Goal: Navigation & Orientation: Find specific page/section

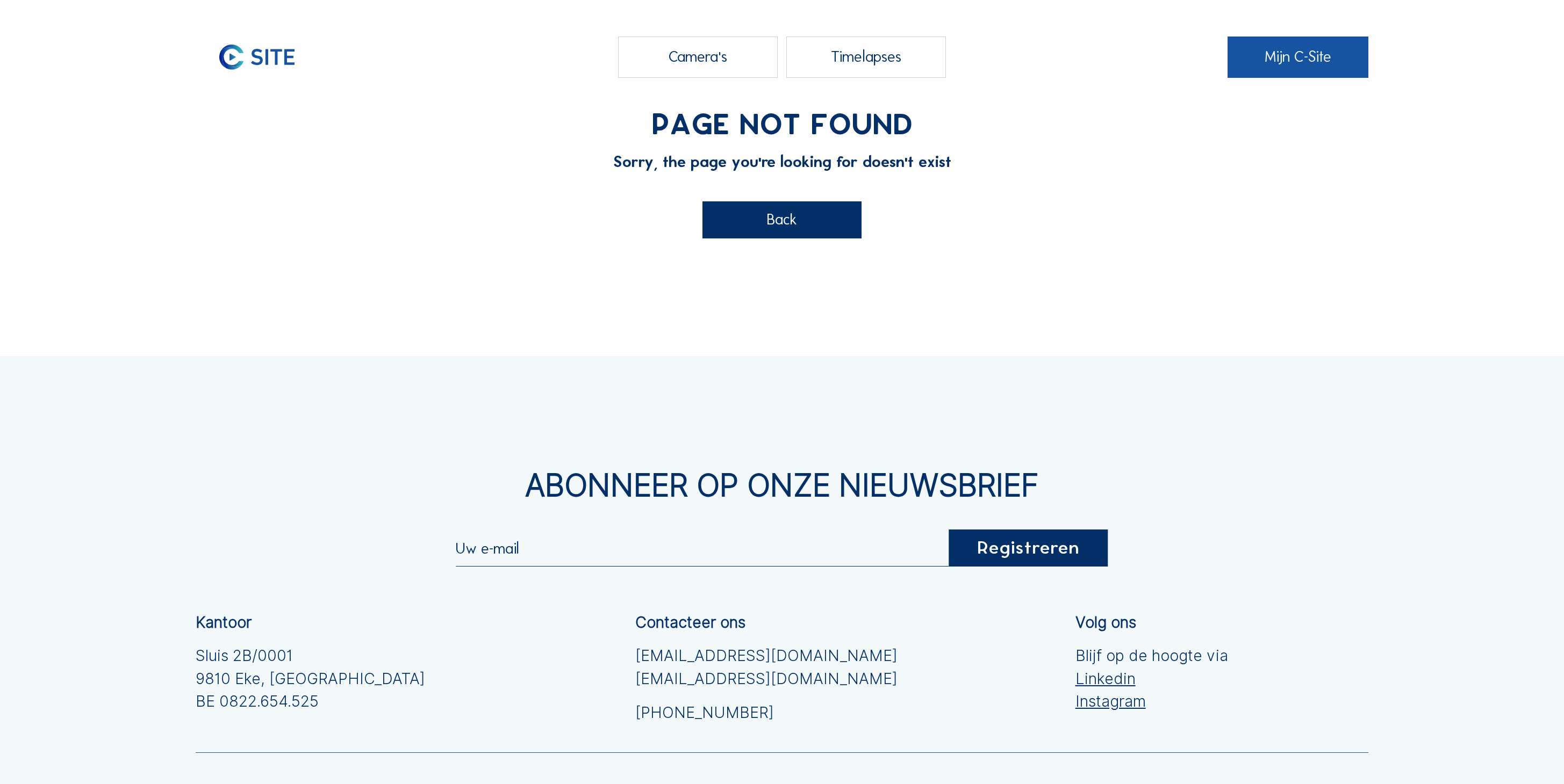
click at [1299, 58] on link "Mijn C-Site" at bounding box center [1298, 57] width 141 height 42
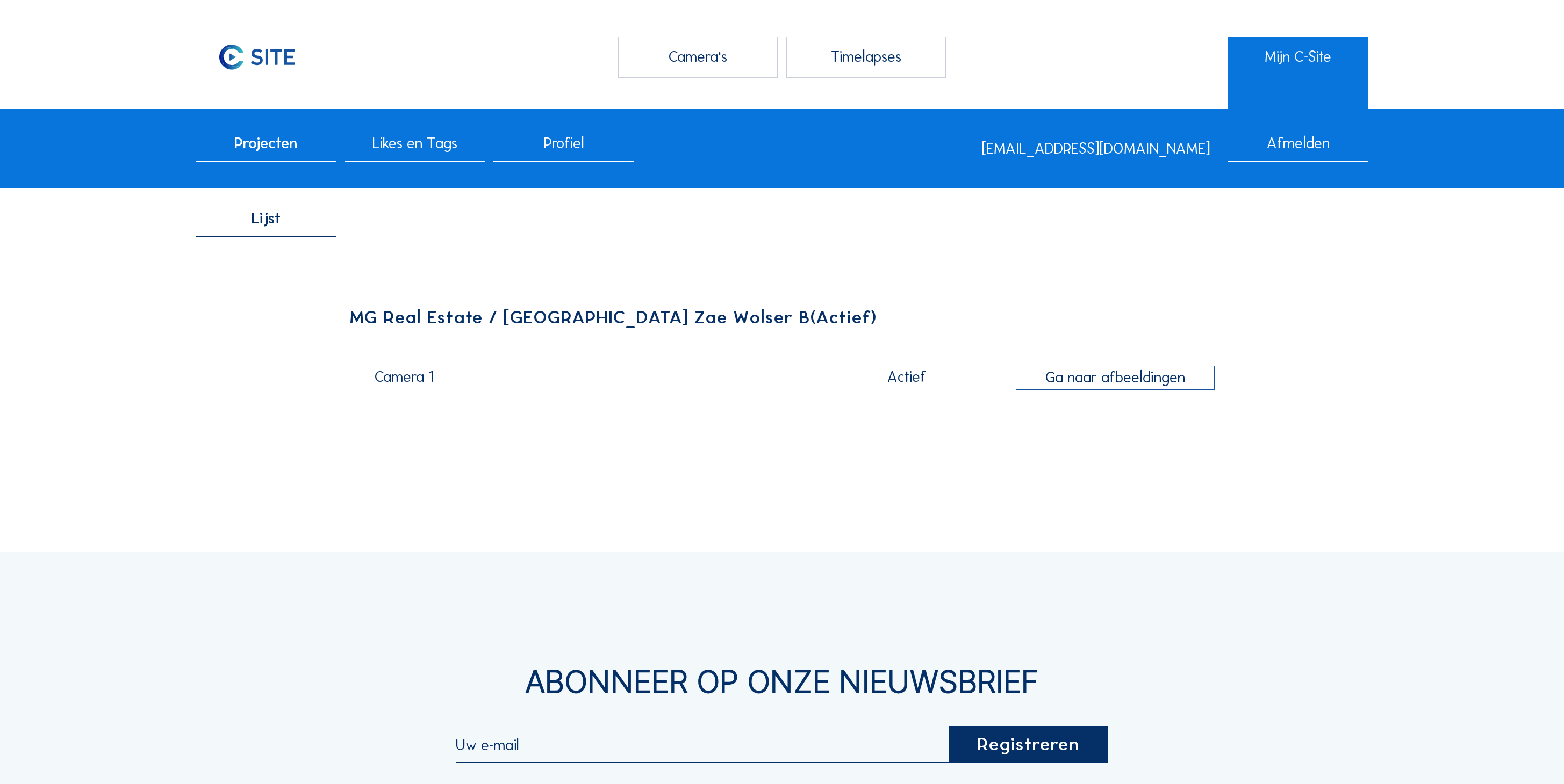
click at [396, 369] on div "Camera 1" at bounding box center [586, 380] width 424 height 21
click at [271, 143] on span "Projecten" at bounding box center [265, 143] width 63 height 15
click at [730, 53] on div "Camera's" at bounding box center [698, 57] width 159 height 42
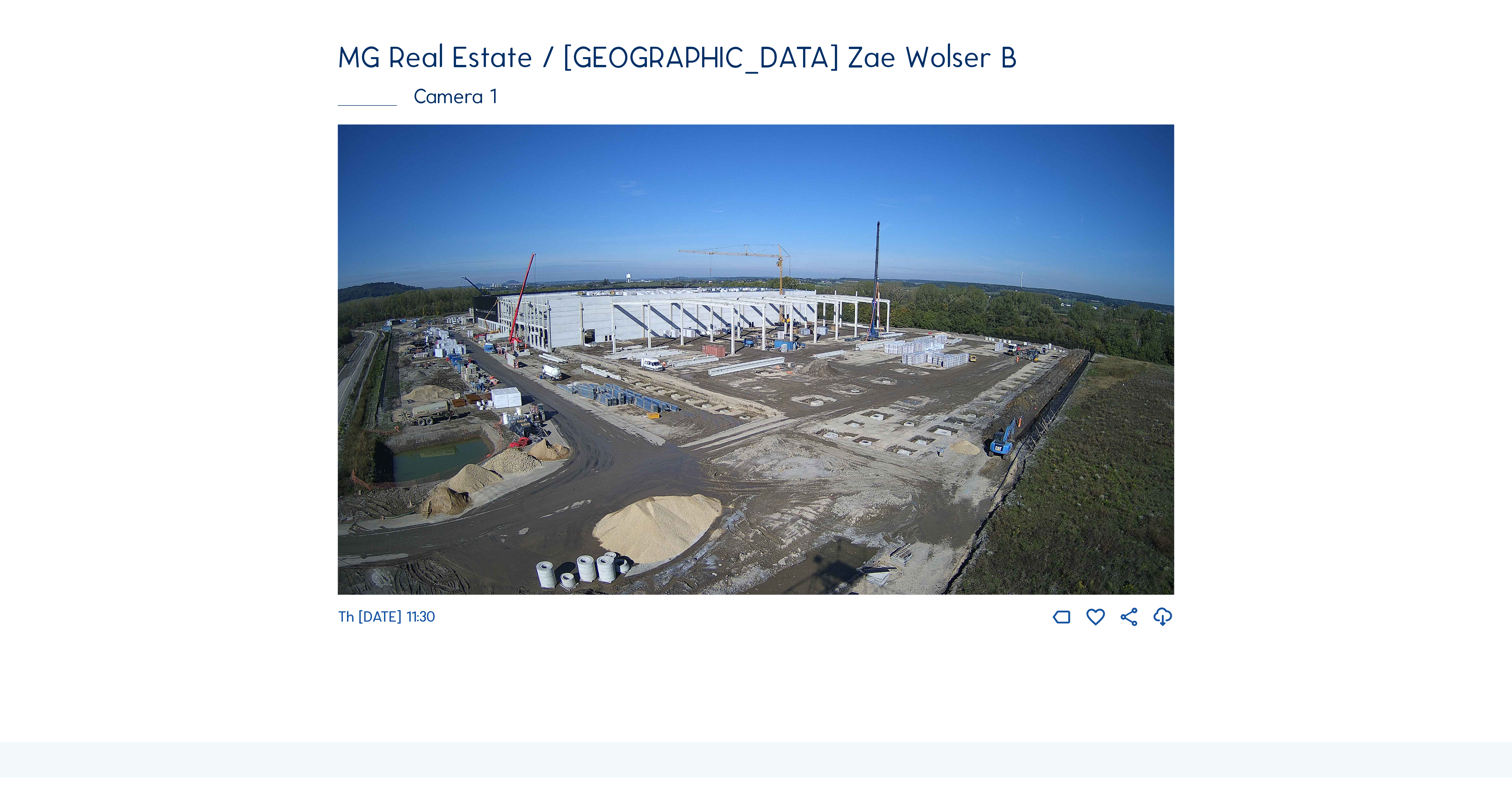
scroll to position [83, 0]
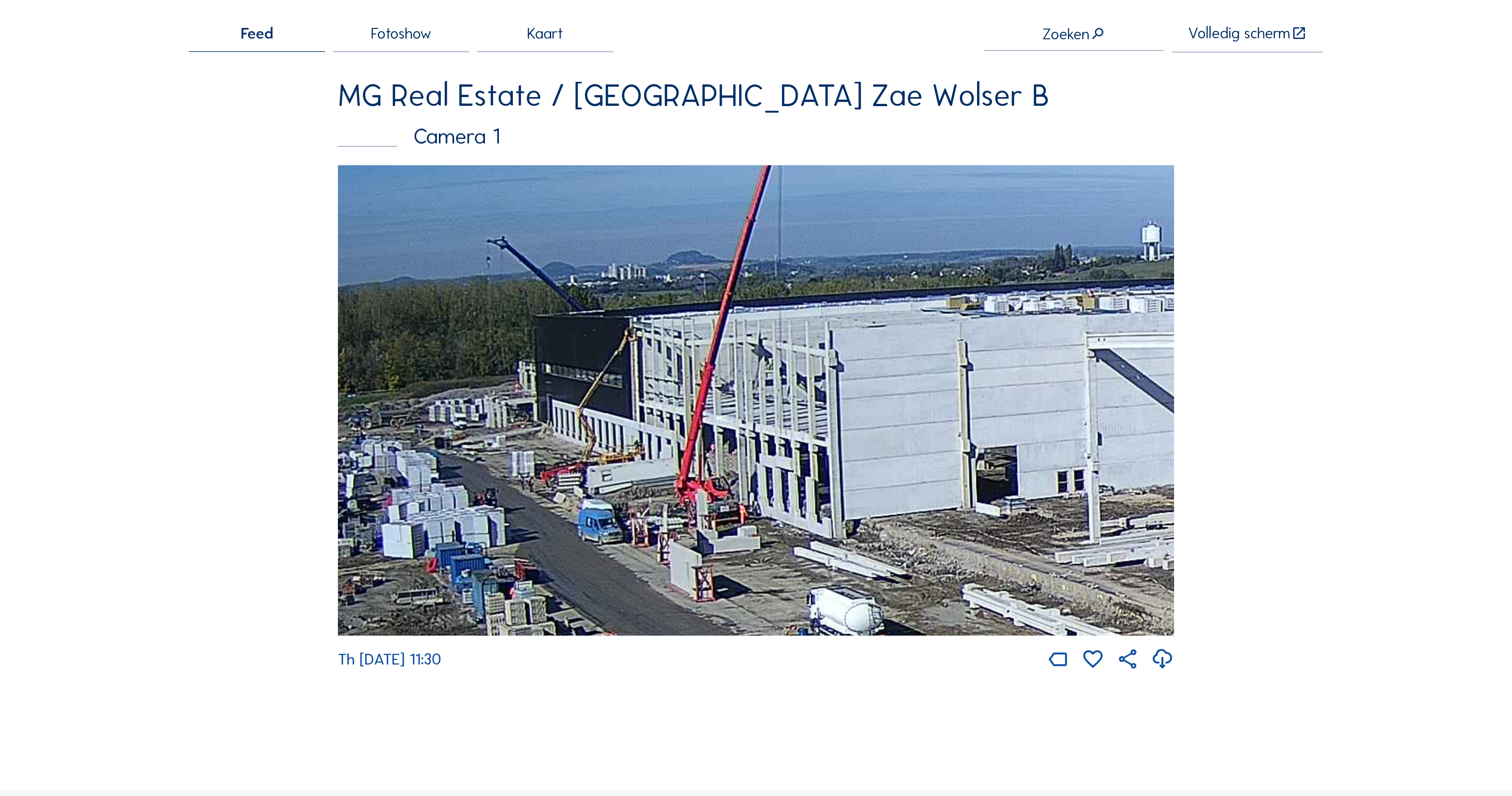
drag, startPoint x: 382, startPoint y: 182, endPoint x: 545, endPoint y: 257, distance: 179.4
click at [573, 264] on img at bounding box center [756, 400] width 836 height 470
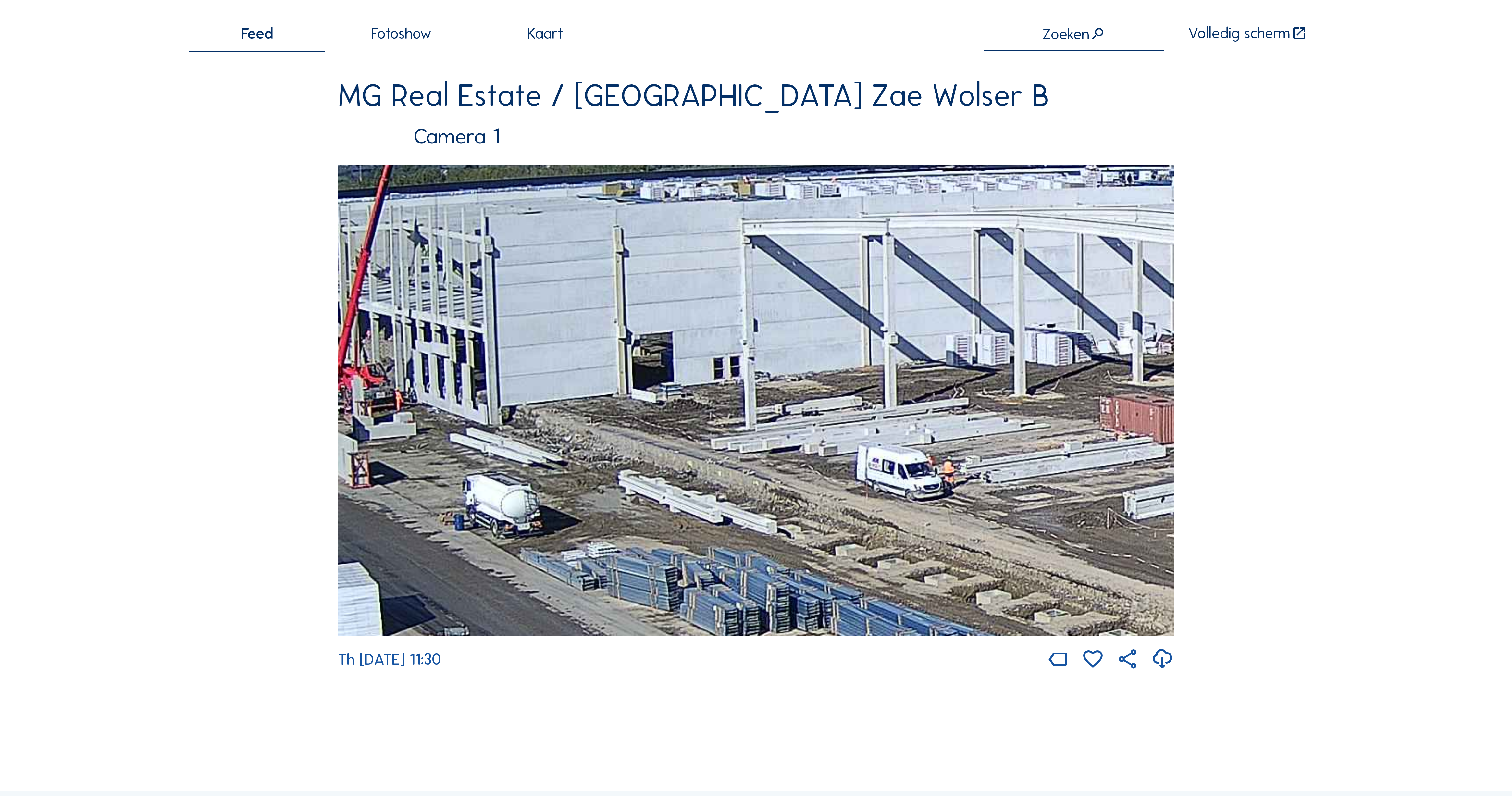
drag, startPoint x: 887, startPoint y: 413, endPoint x: 470, endPoint y: 282, distance: 437.1
click at [453, 281] on img at bounding box center [756, 400] width 836 height 470
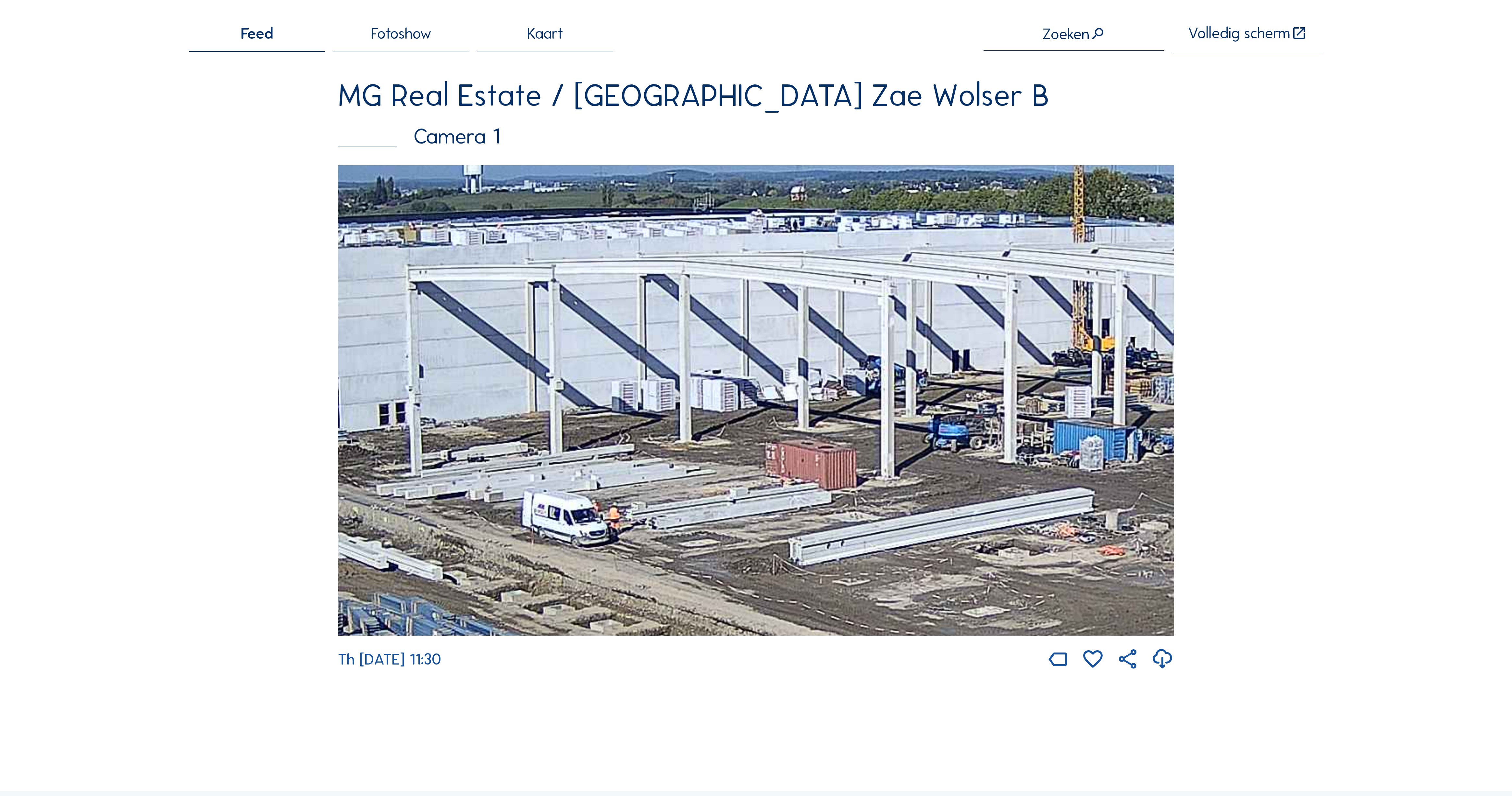
drag, startPoint x: 910, startPoint y: 282, endPoint x: 360, endPoint y: 443, distance: 573.1
click at [325, 450] on div "Feed Fotoshow Kaart Zoeken Volledig [PERSON_NAME] Real Estate / [GEOGRAPHIC_DAT…" at bounding box center [756, 349] width 1134 height 646
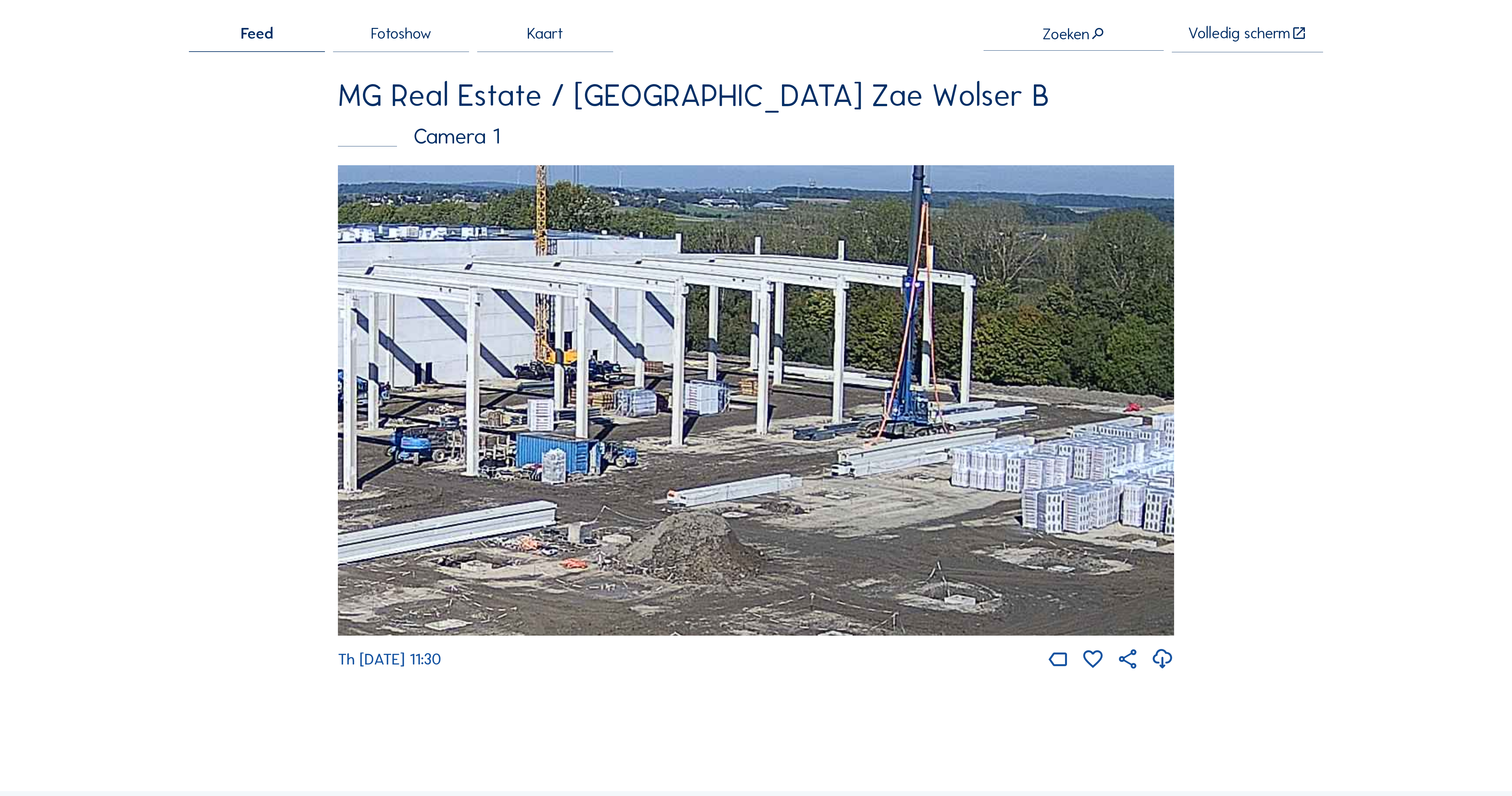
drag, startPoint x: 943, startPoint y: 379, endPoint x: 754, endPoint y: 289, distance: 209.3
click at [754, 289] on img at bounding box center [756, 400] width 836 height 470
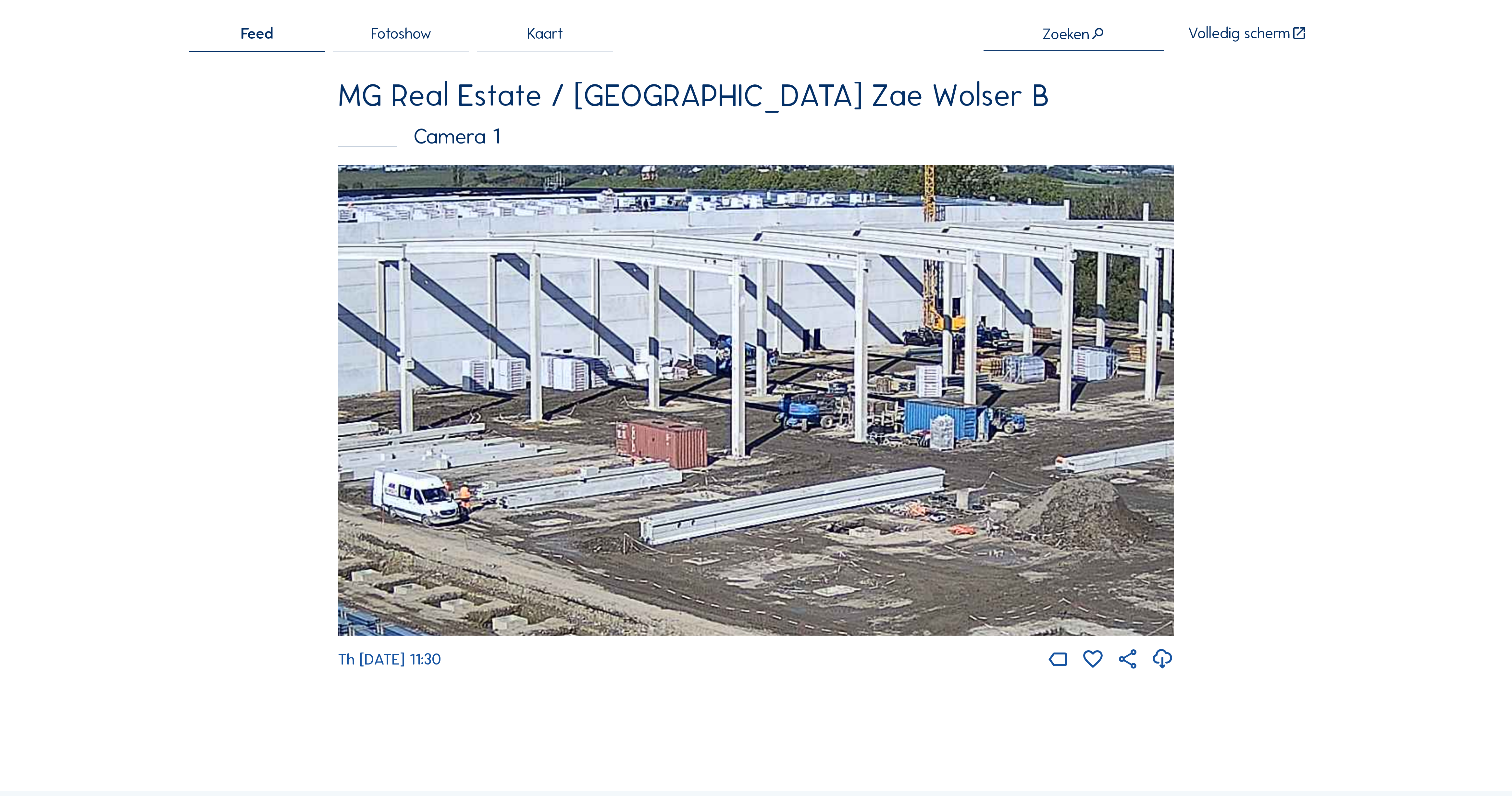
drag, startPoint x: 614, startPoint y: 374, endPoint x: 1002, endPoint y: 340, distance: 389.5
click at [944, 340] on img at bounding box center [756, 400] width 836 height 470
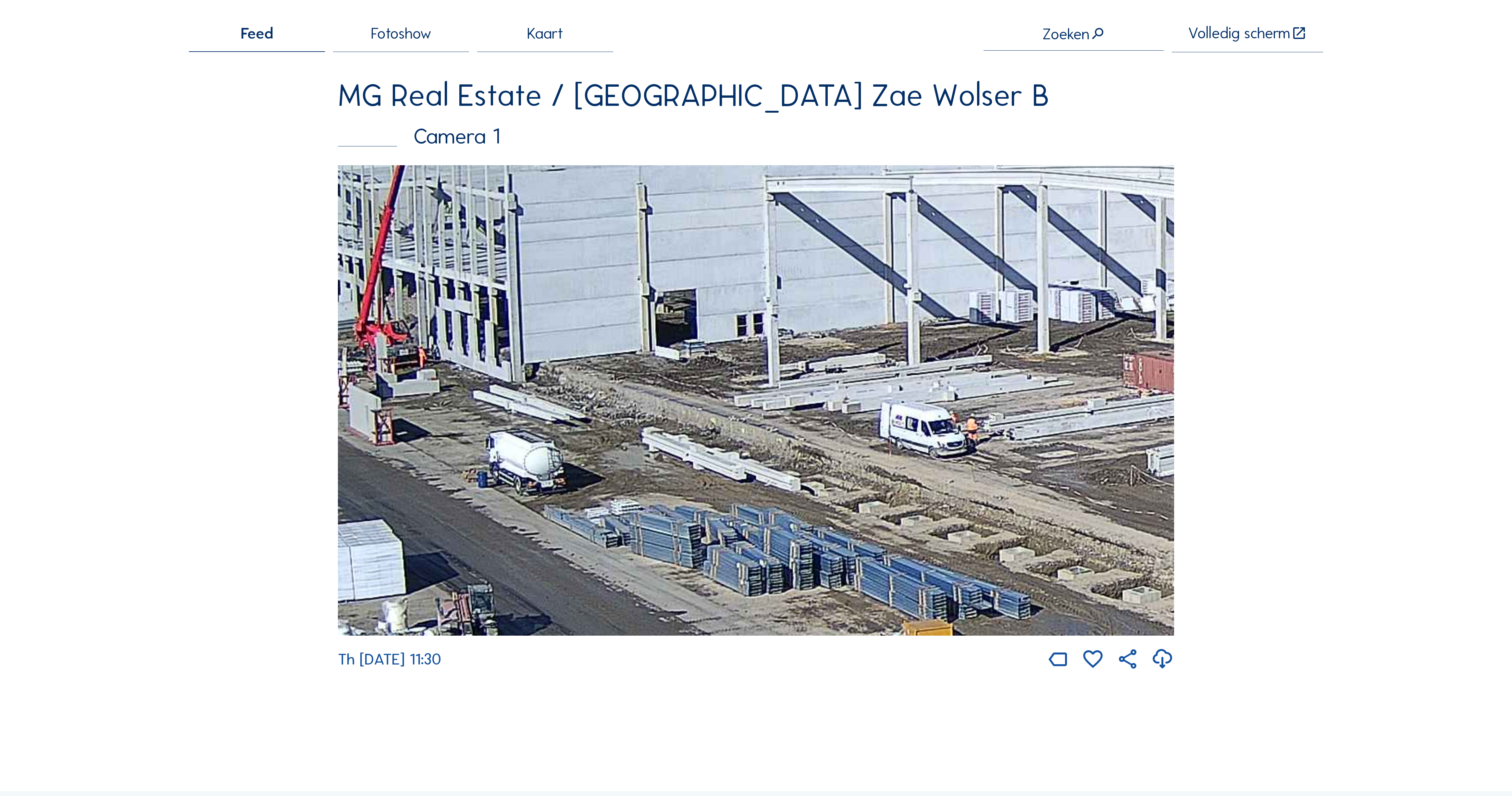
drag, startPoint x: 602, startPoint y: 392, endPoint x: 1003, endPoint y: 330, distance: 405.8
click at [944, 325] on img at bounding box center [756, 400] width 836 height 470
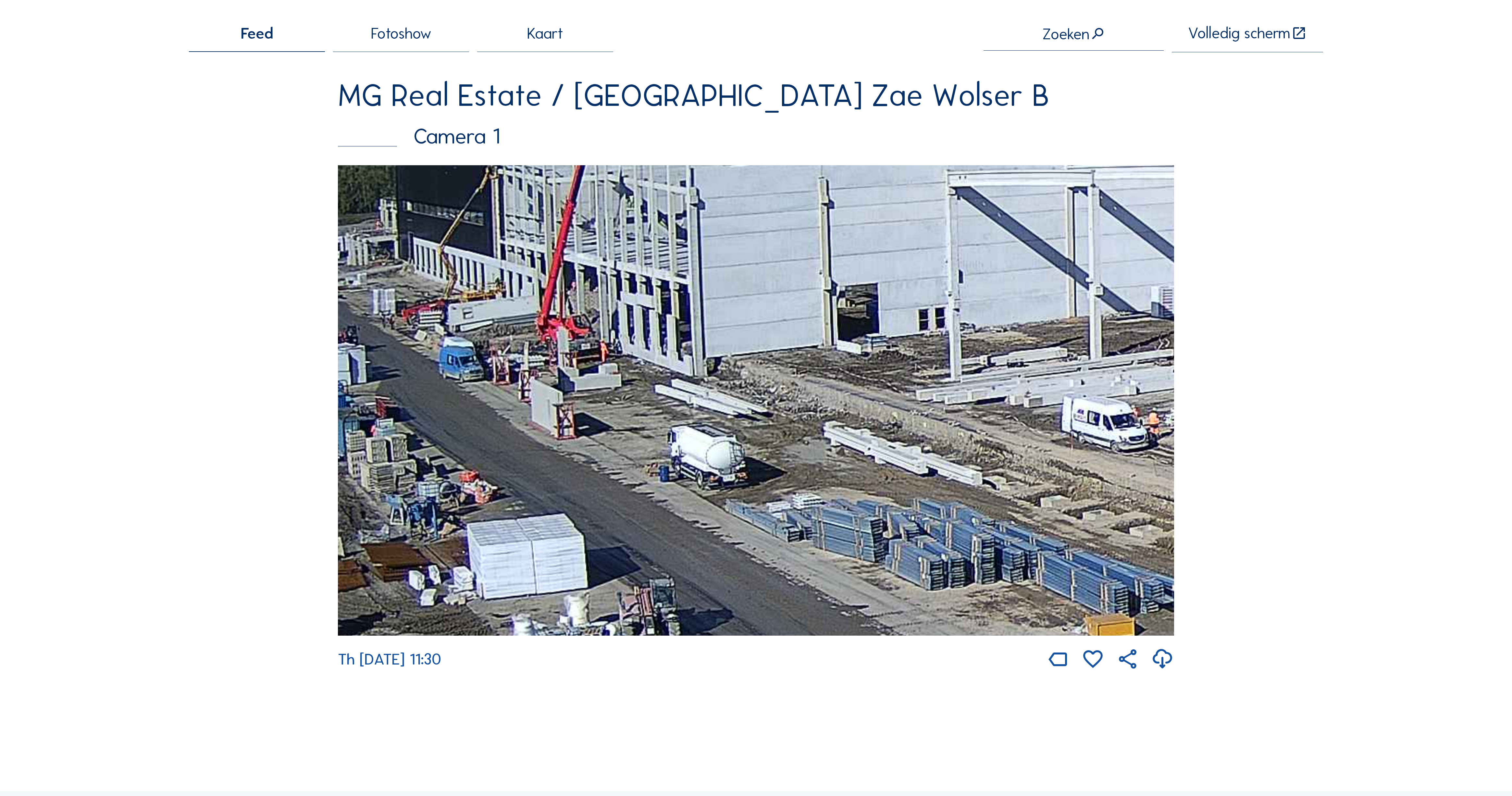
drag, startPoint x: 641, startPoint y: 345, endPoint x: 764, endPoint y: 337, distance: 123.3
click at [944, 332] on img at bounding box center [756, 400] width 836 height 470
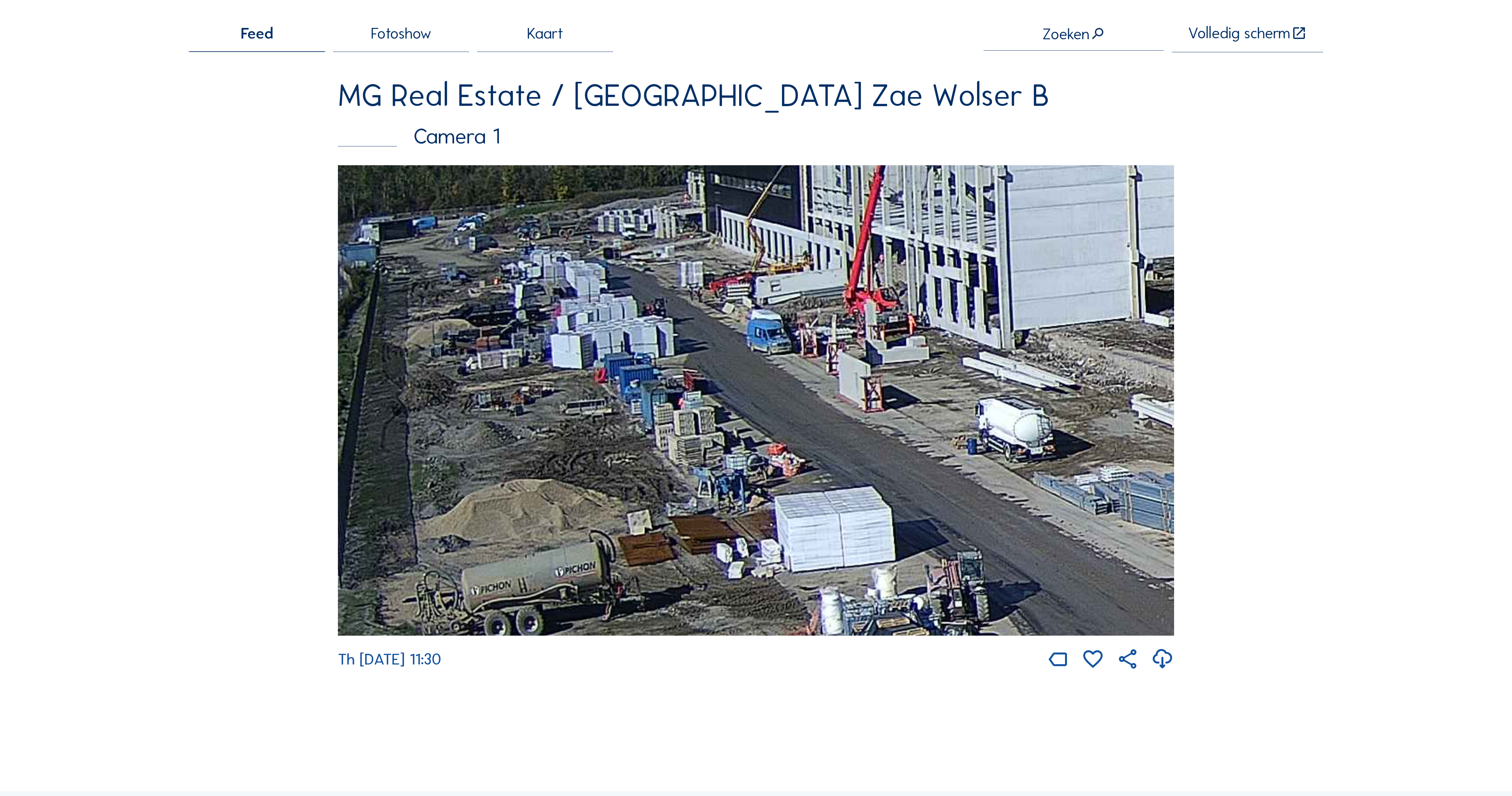
drag, startPoint x: 626, startPoint y: 342, endPoint x: 356, endPoint y: 240, distance: 288.6
click at [326, 237] on div "Feed Fotoshow Kaart Zoeken Volledig [PERSON_NAME] Real Estate / [GEOGRAPHIC_DAT…" at bounding box center [756, 349] width 1134 height 646
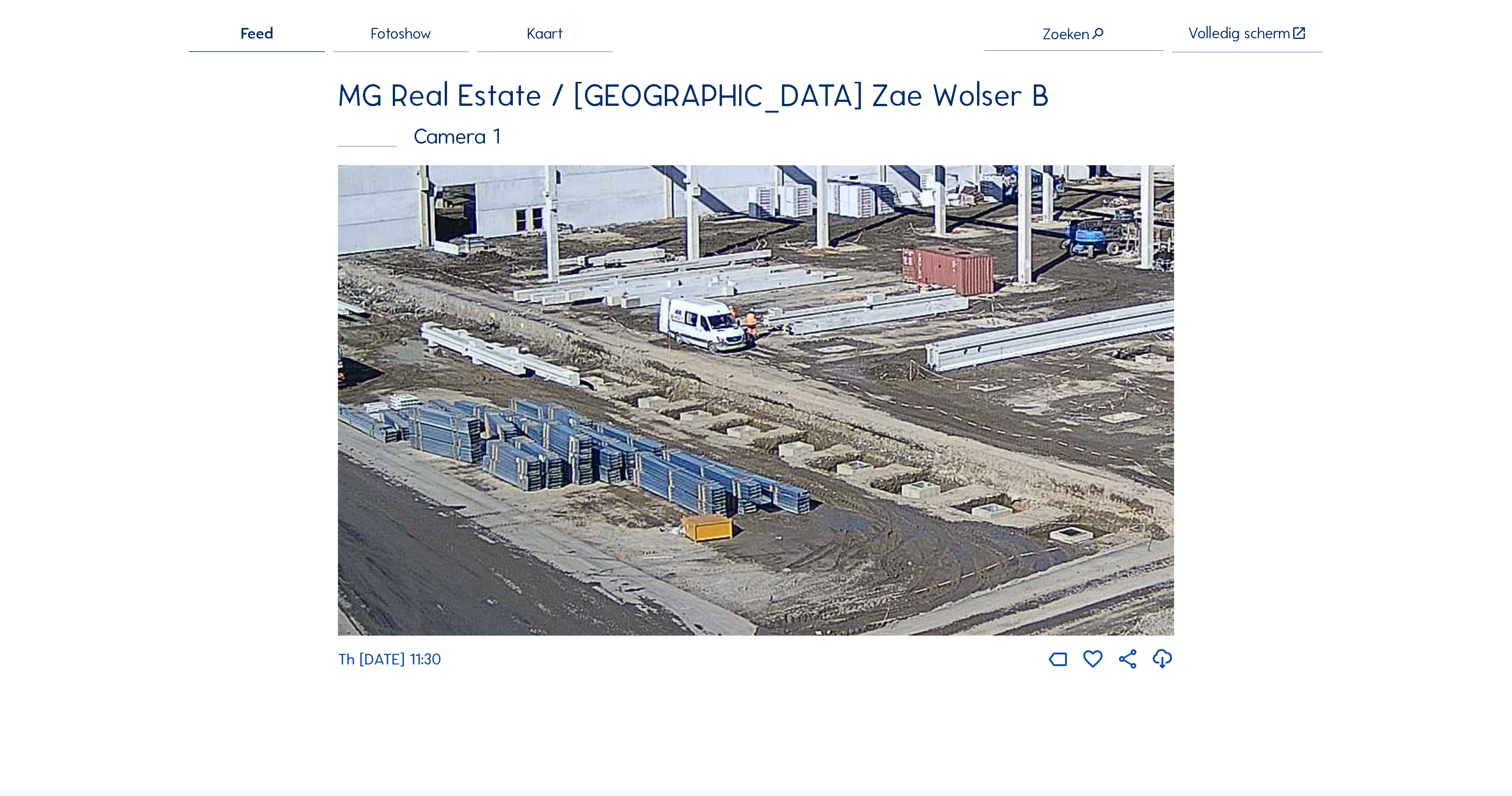
drag, startPoint x: 930, startPoint y: 350, endPoint x: 788, endPoint y: 278, distance: 159.2
click at [703, 359] on img at bounding box center [756, 400] width 836 height 470
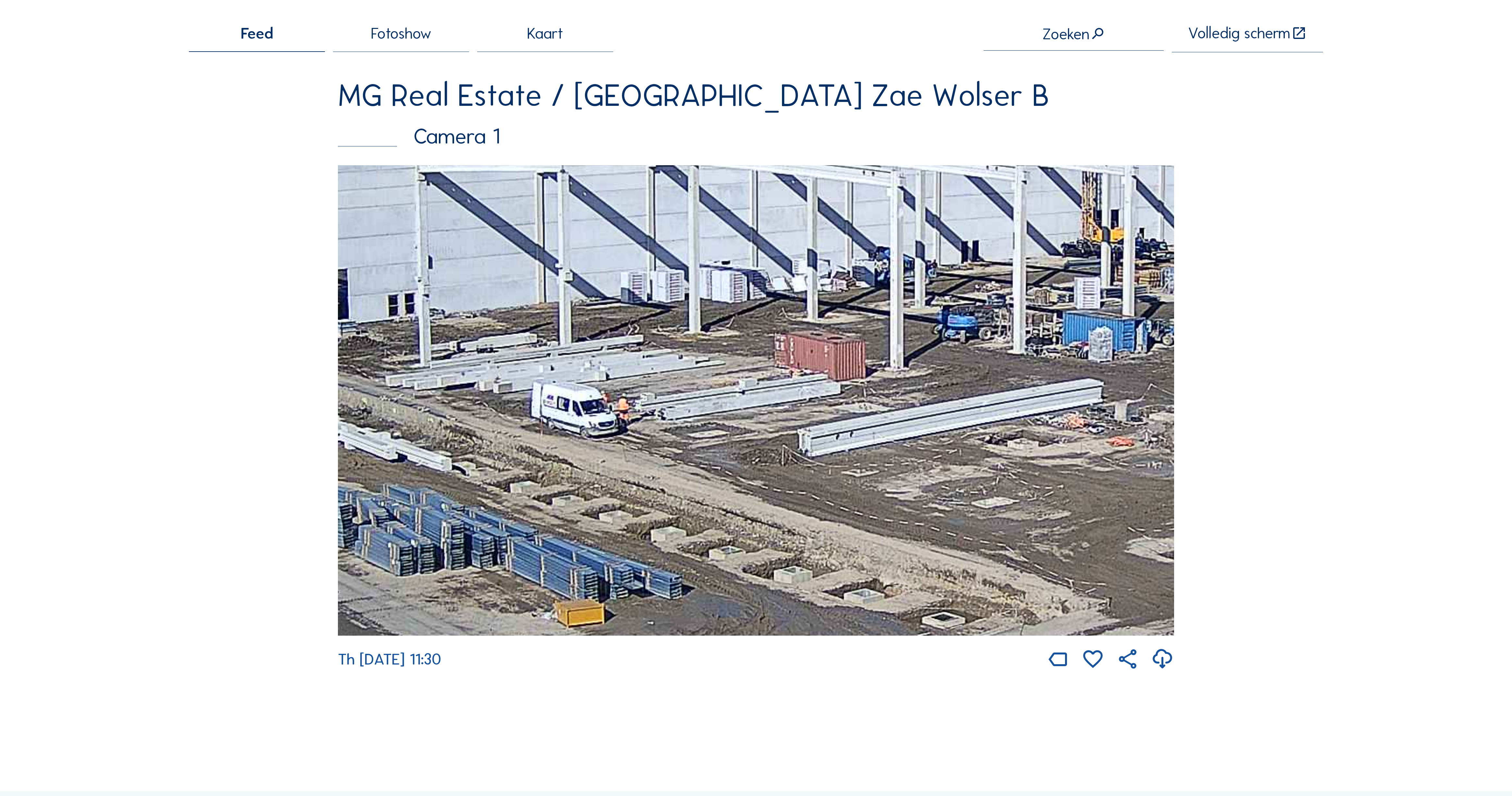
drag, startPoint x: 1016, startPoint y: 331, endPoint x: 839, endPoint y: 454, distance: 215.5
click at [839, 454] on img at bounding box center [756, 400] width 836 height 470
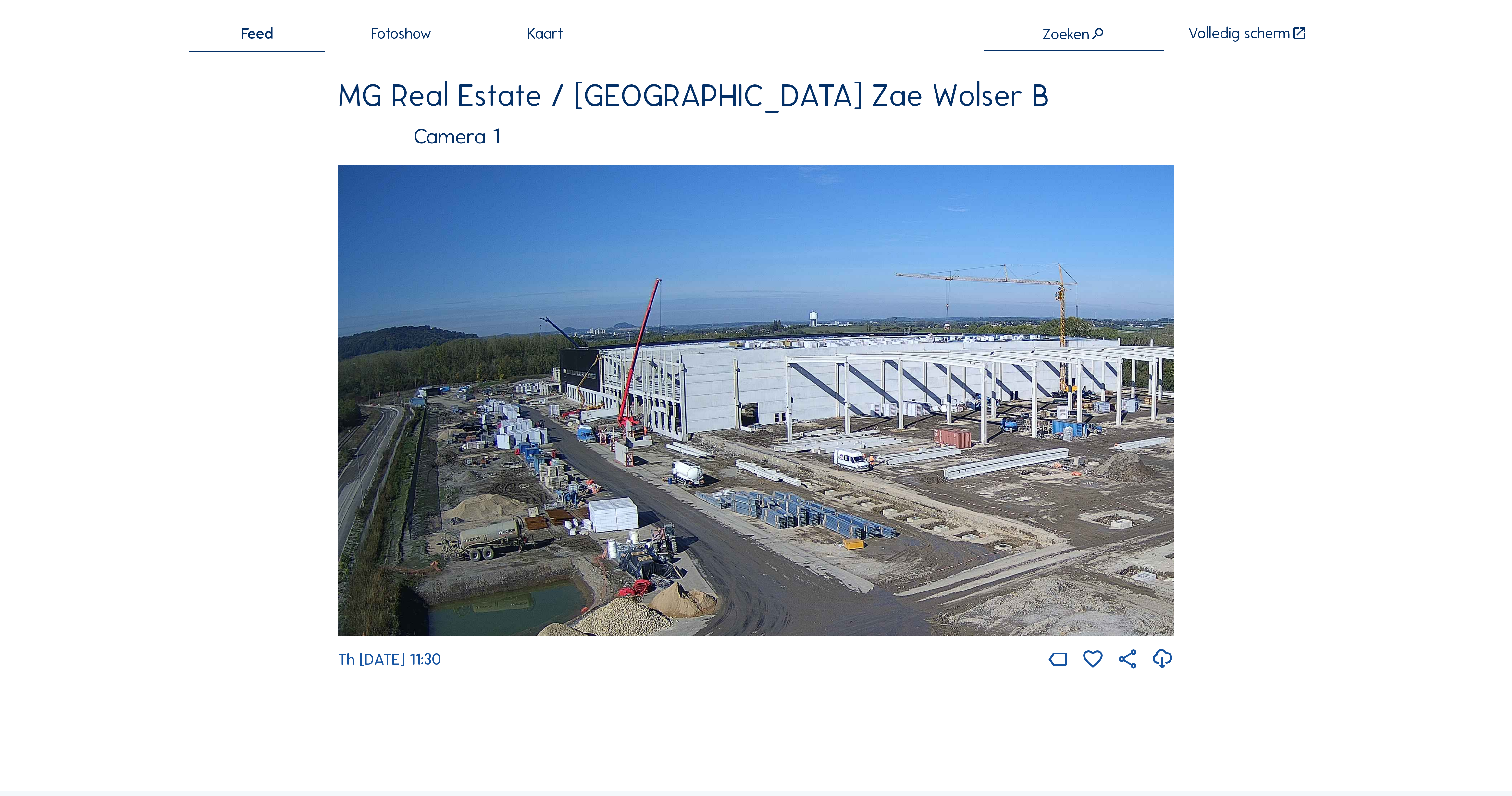
drag, startPoint x: 480, startPoint y: 339, endPoint x: 720, endPoint y: 348, distance: 240.2
click at [720, 348] on img at bounding box center [756, 400] width 836 height 470
click at [477, 384] on img at bounding box center [756, 400] width 836 height 470
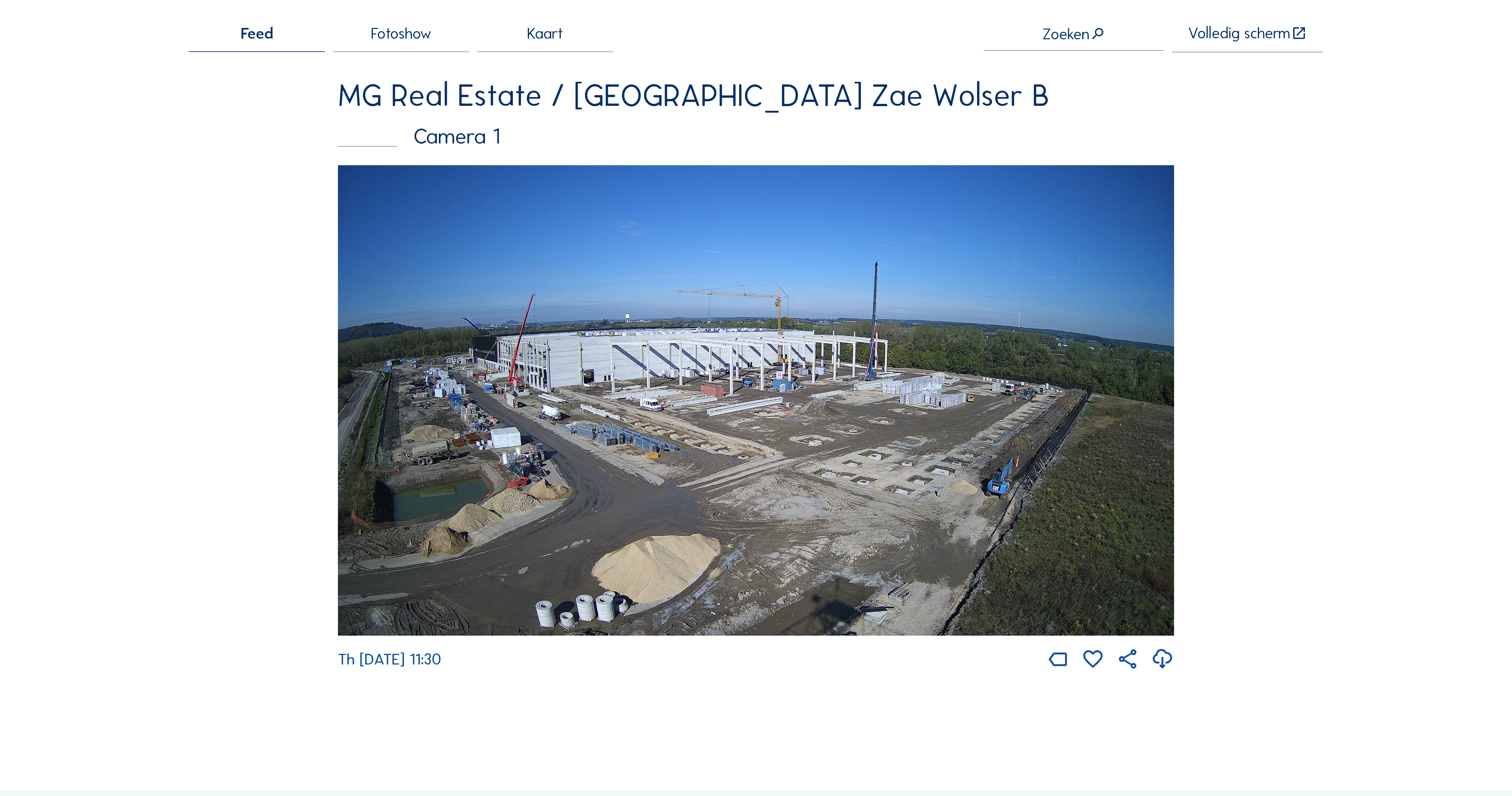
scroll to position [251, 0]
